Goal: Information Seeking & Learning: Understand process/instructions

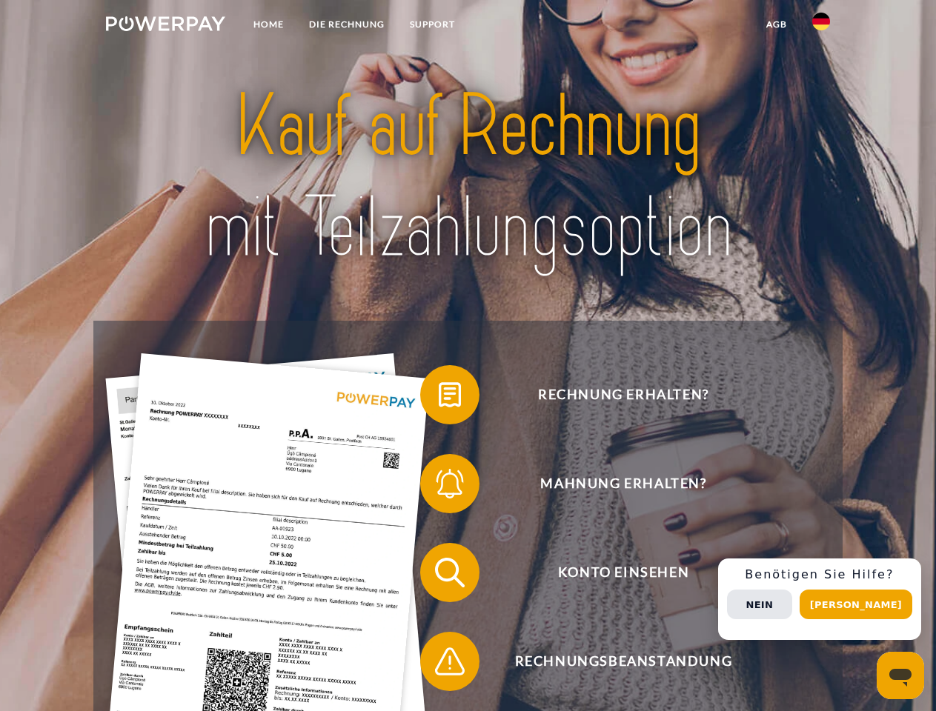
click at [165, 26] on img at bounding box center [165, 23] width 119 height 15
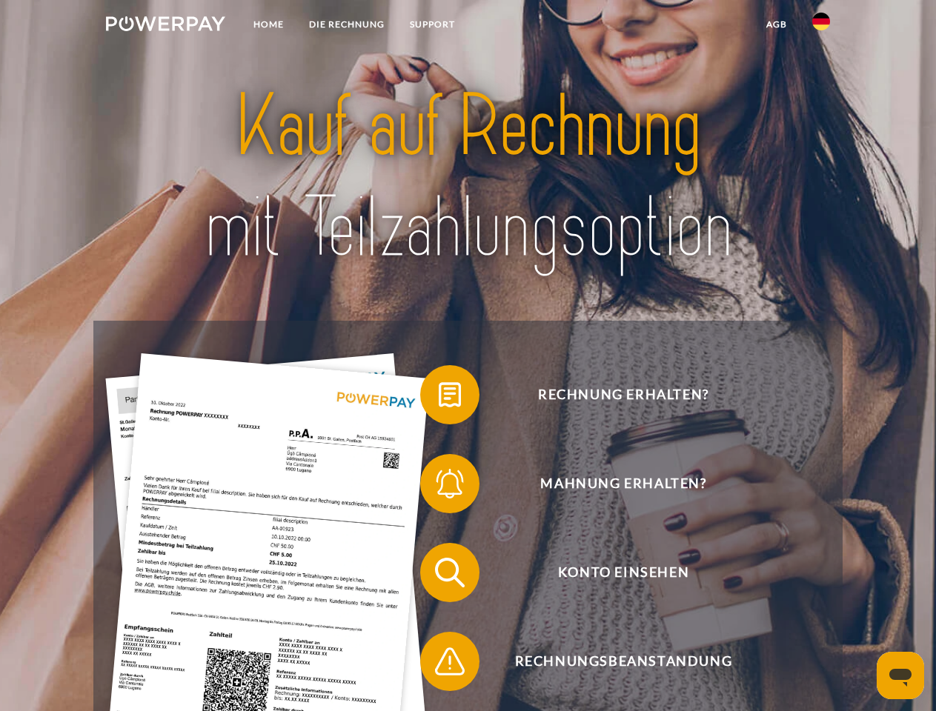
click at [821, 26] on img at bounding box center [821, 22] width 18 height 18
click at [776, 24] on link "agb" at bounding box center [776, 24] width 46 height 27
click at [439, 398] on span at bounding box center [427, 395] width 74 height 74
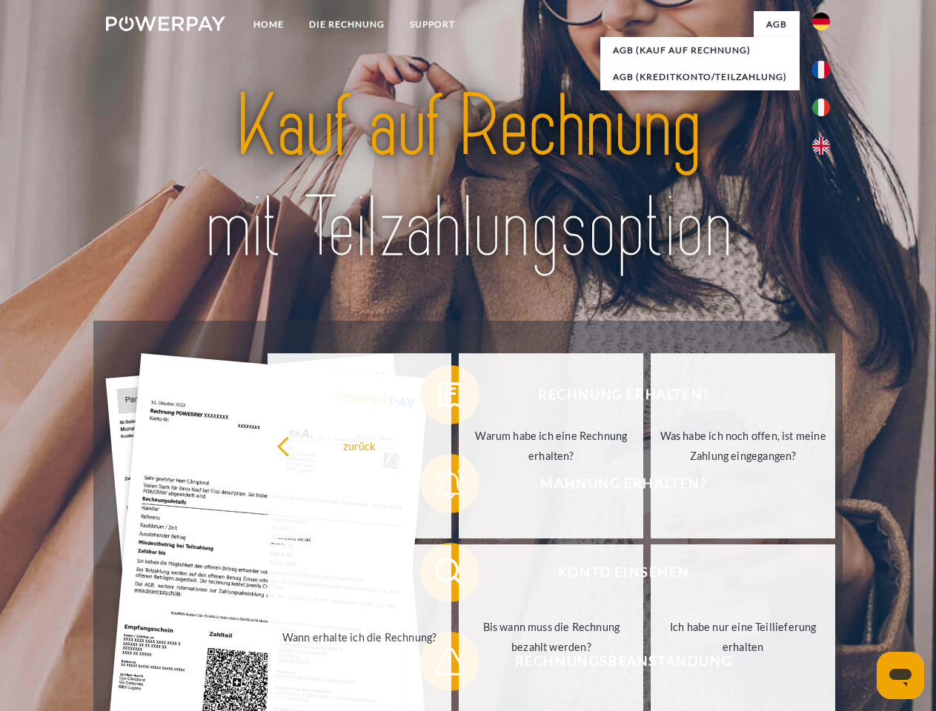
click at [459, 576] on link "Bis wann muss die Rechnung bezahlt werden?" at bounding box center [551, 637] width 184 height 185
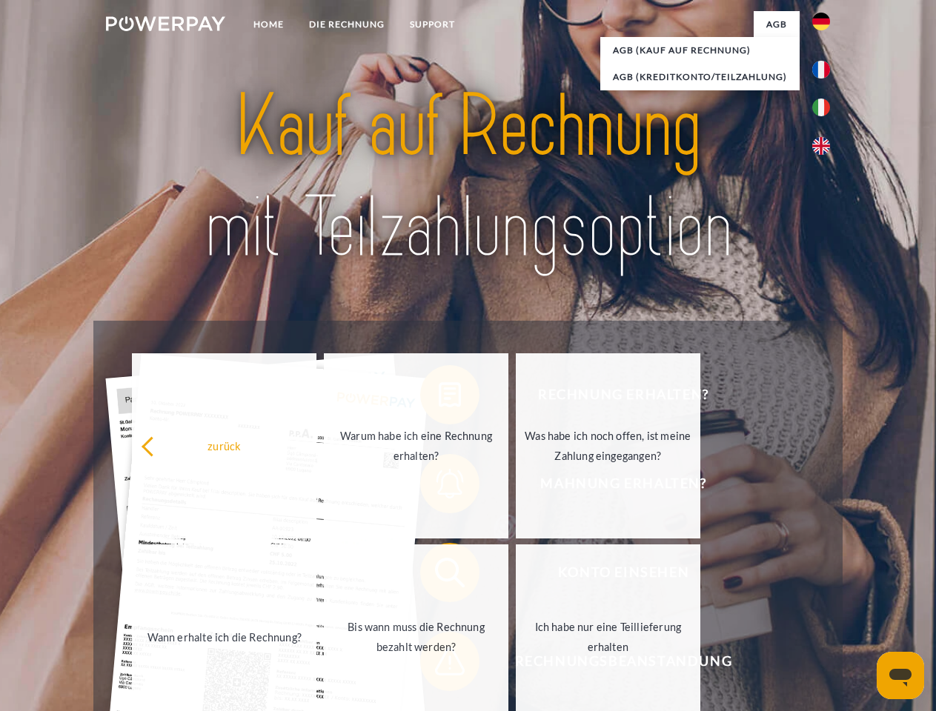
click at [439, 665] on span at bounding box center [427, 662] width 74 height 74
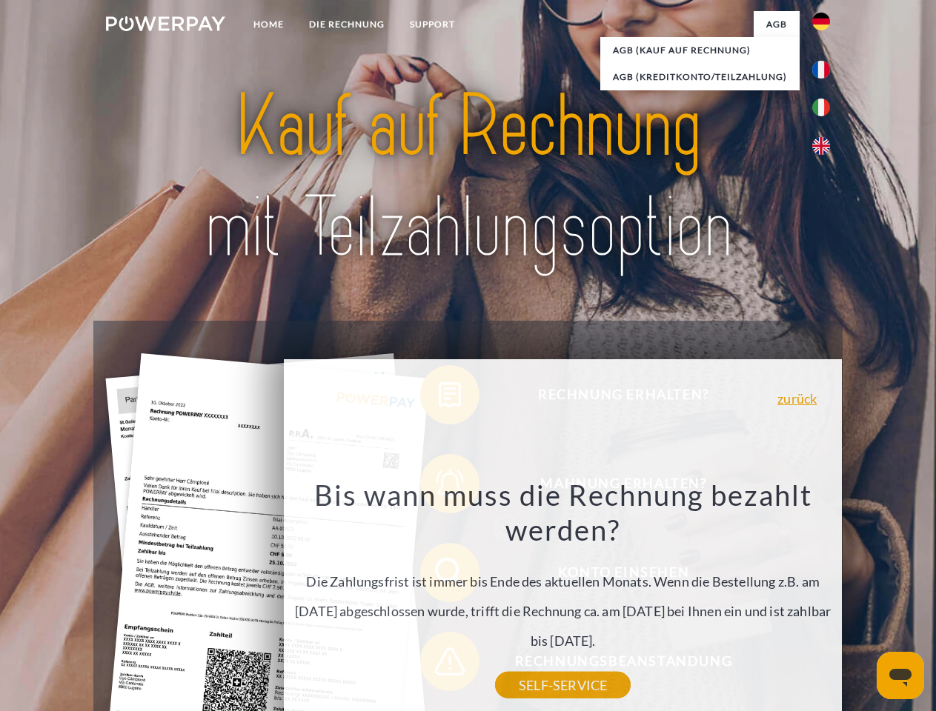
click at [825, 599] on div "Rechnung erhalten? Mahnung erhalten? Konto einsehen" at bounding box center [467, 617] width 748 height 593
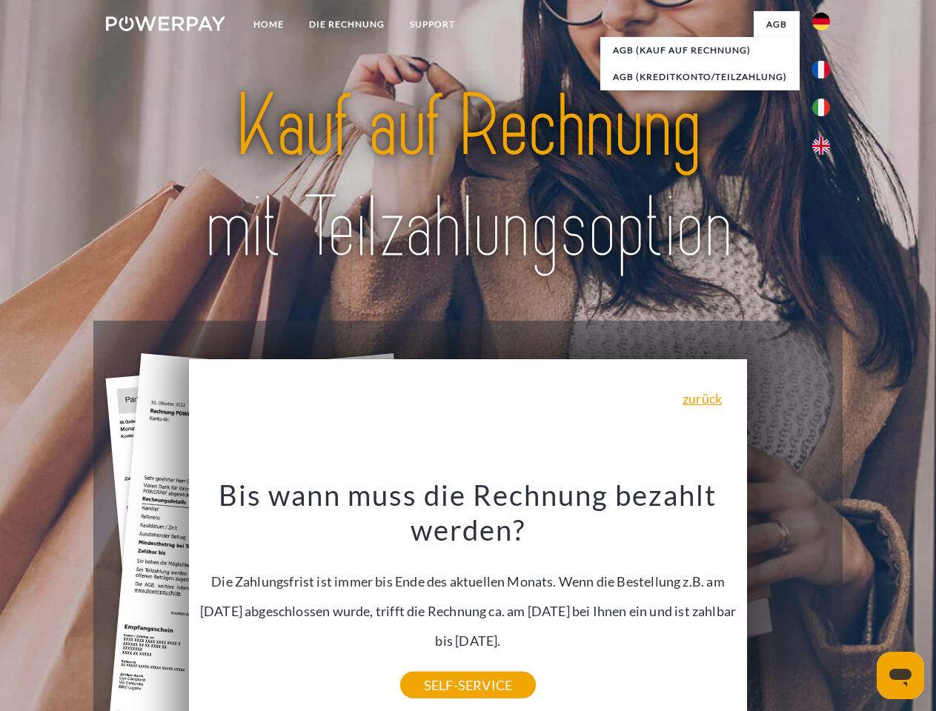
click at [788, 602] on span "Konto einsehen" at bounding box center [623, 572] width 363 height 59
click at [861, 605] on header "Home DIE RECHNUNG SUPPORT" at bounding box center [468, 511] width 936 height 1023
